Goal: Task Accomplishment & Management: Manage account settings

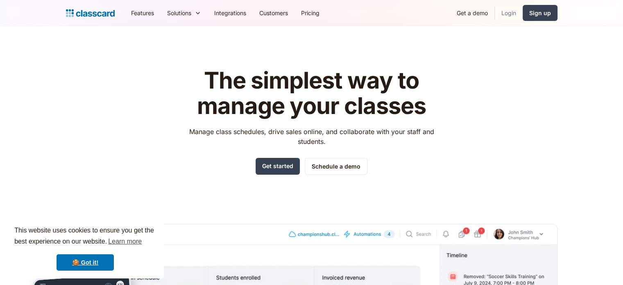
click at [502, 14] on link "Login" at bounding box center [509, 13] width 28 height 18
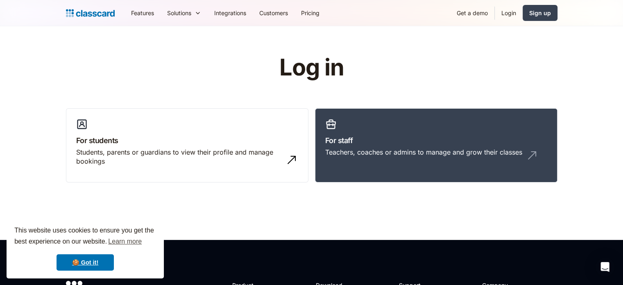
click at [511, 13] on link "Login" at bounding box center [509, 13] width 28 height 18
click at [509, 14] on link "Login" at bounding box center [509, 13] width 28 height 18
click at [456, 160] on div "Teachers, coaches or admins to manage and grow their classes" at bounding box center [436, 155] width 222 height 16
